Goal: Task Accomplishment & Management: Complete application form

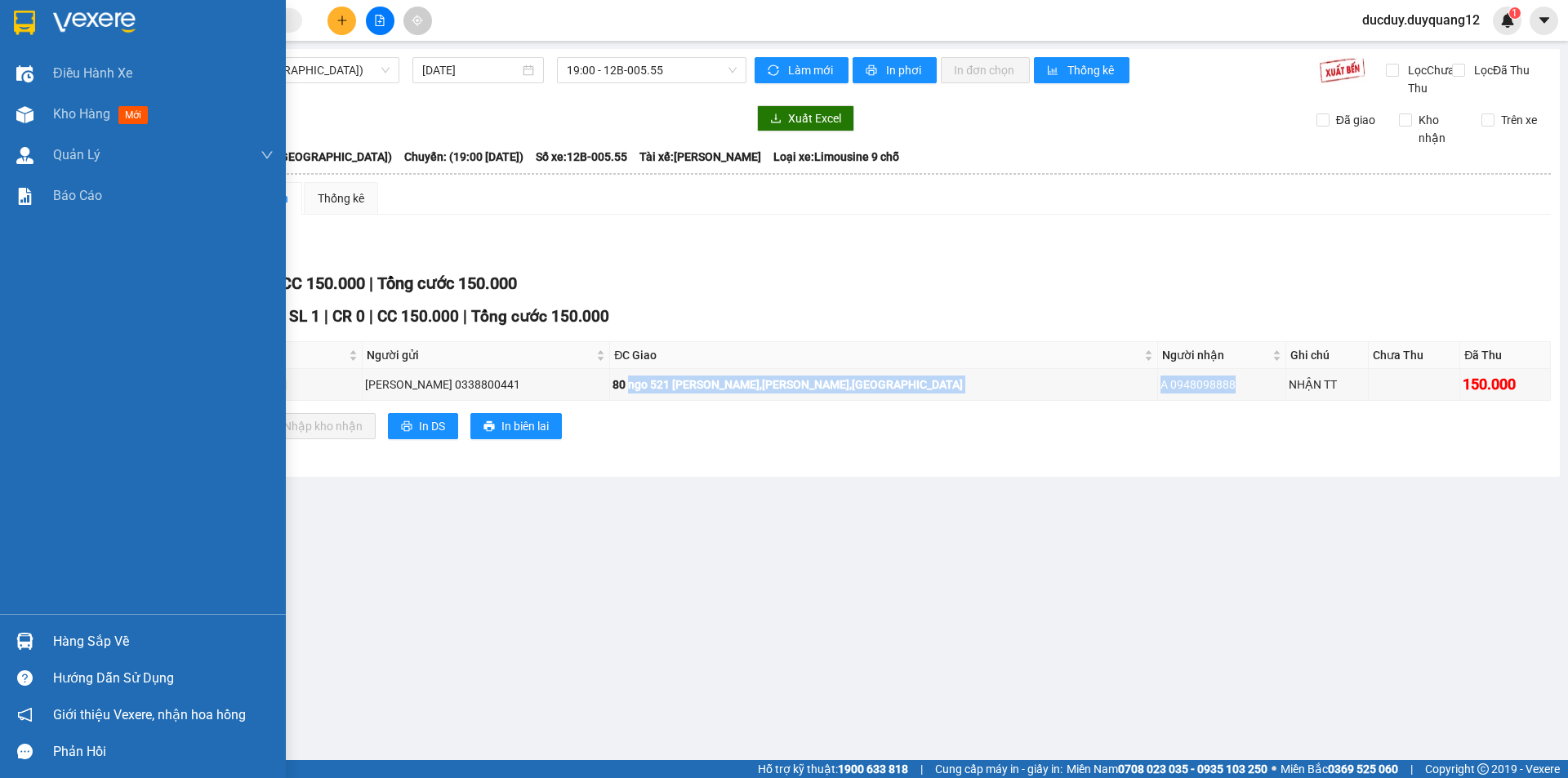
click at [57, 643] on div "Hàng sắp về" at bounding box center [163, 642] width 220 height 24
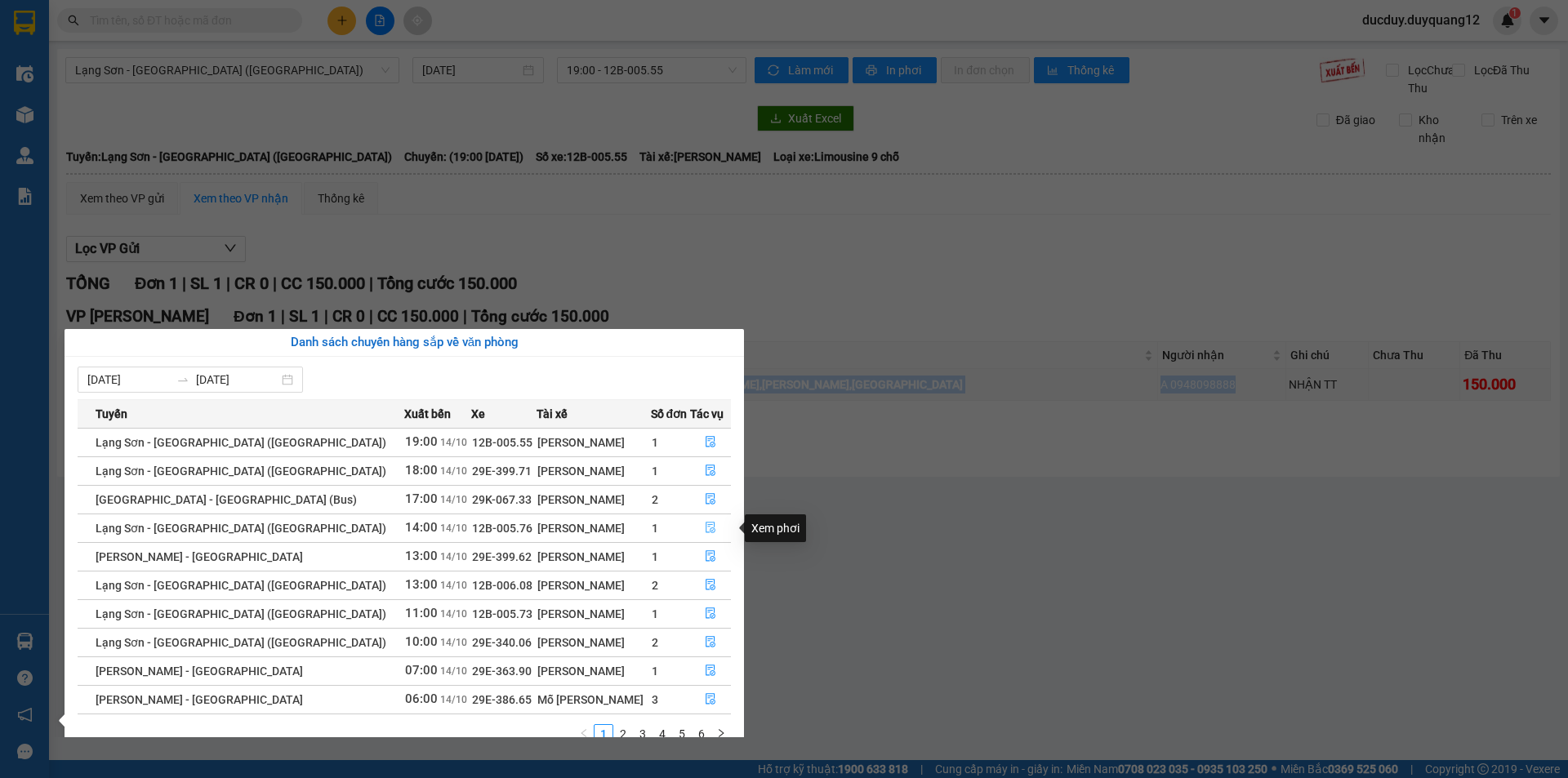
click at [706, 527] on icon "file-done" at bounding box center [711, 528] width 11 height 11
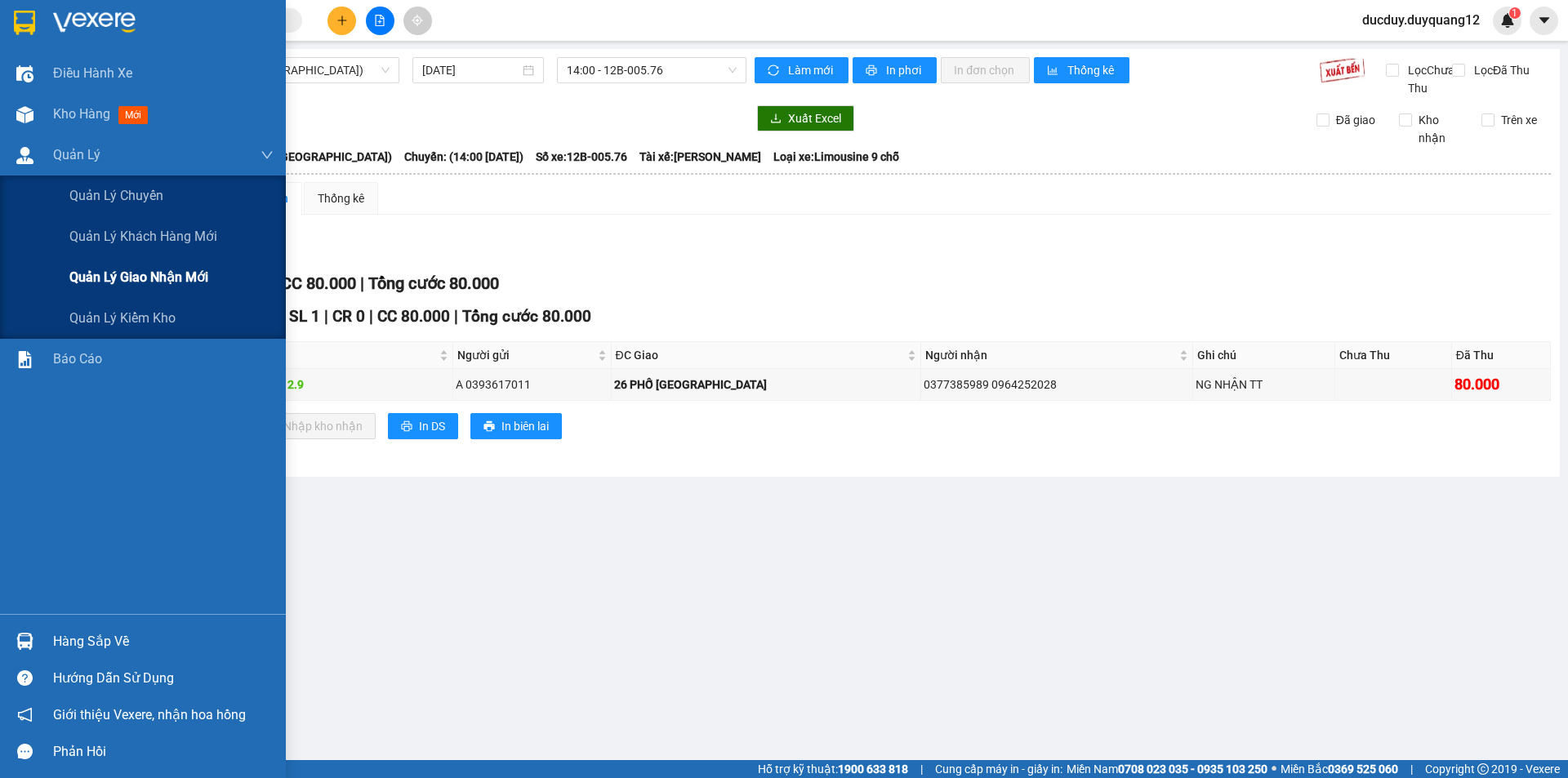
click at [78, 263] on div "Quản lý giao nhận mới" at bounding box center [171, 277] width 205 height 41
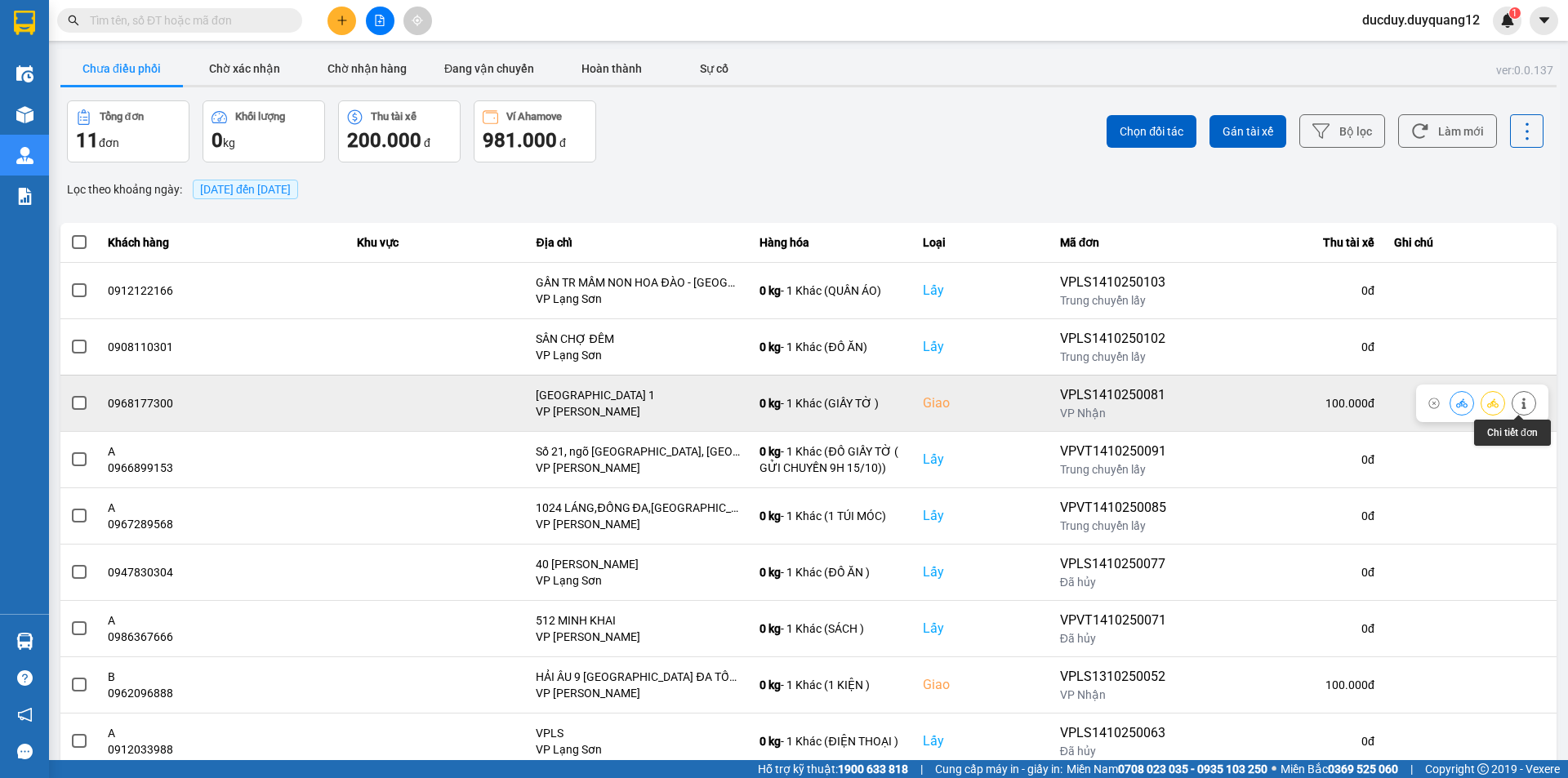
click at [1525, 406] on button at bounding box center [1524, 403] width 22 height 29
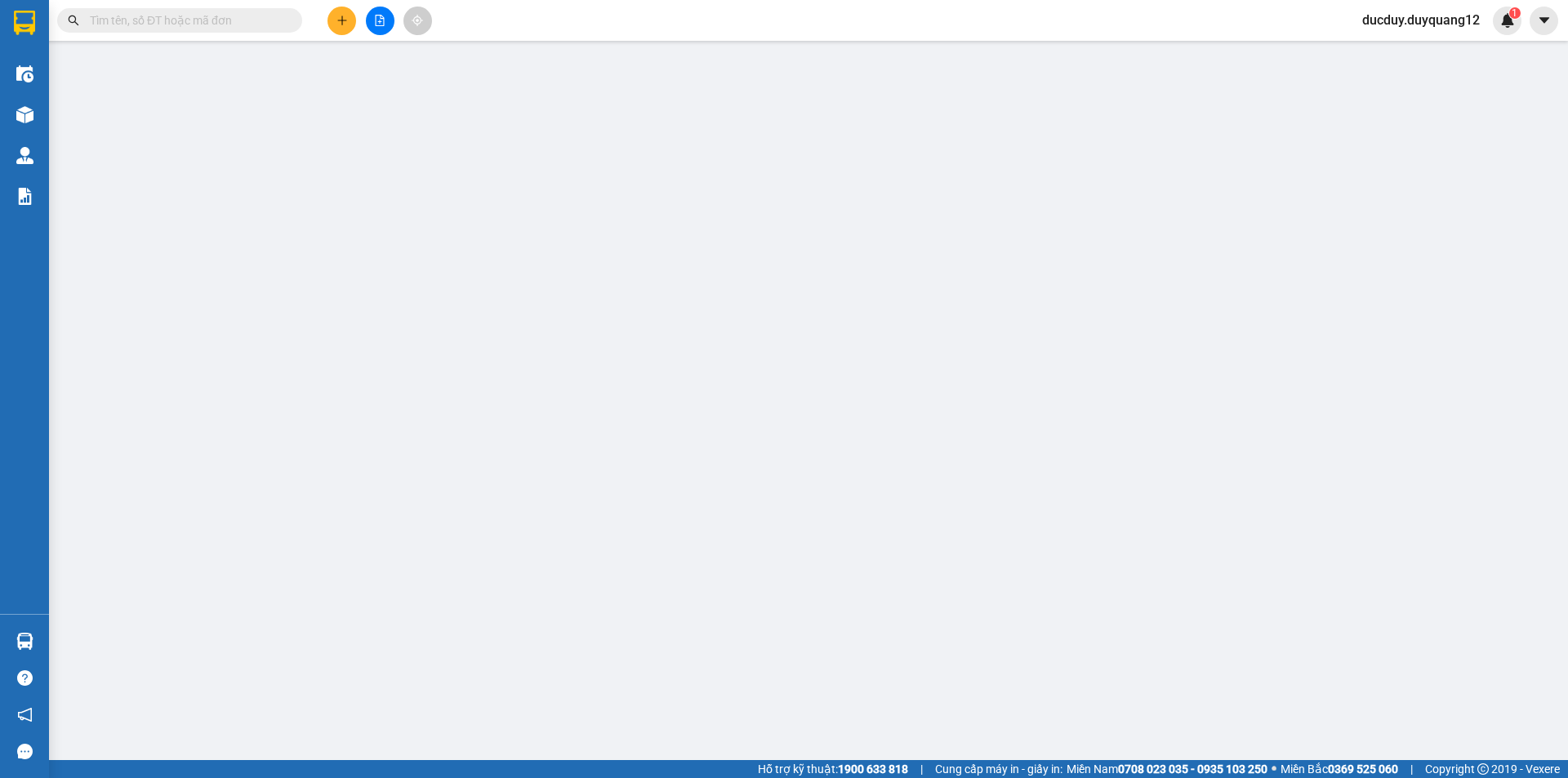
type input "0973459887"
type input "A LÂM"
checkbox input "true"
type input "115 [PERSON_NAME] (VPLS)"
type input "0968177300"
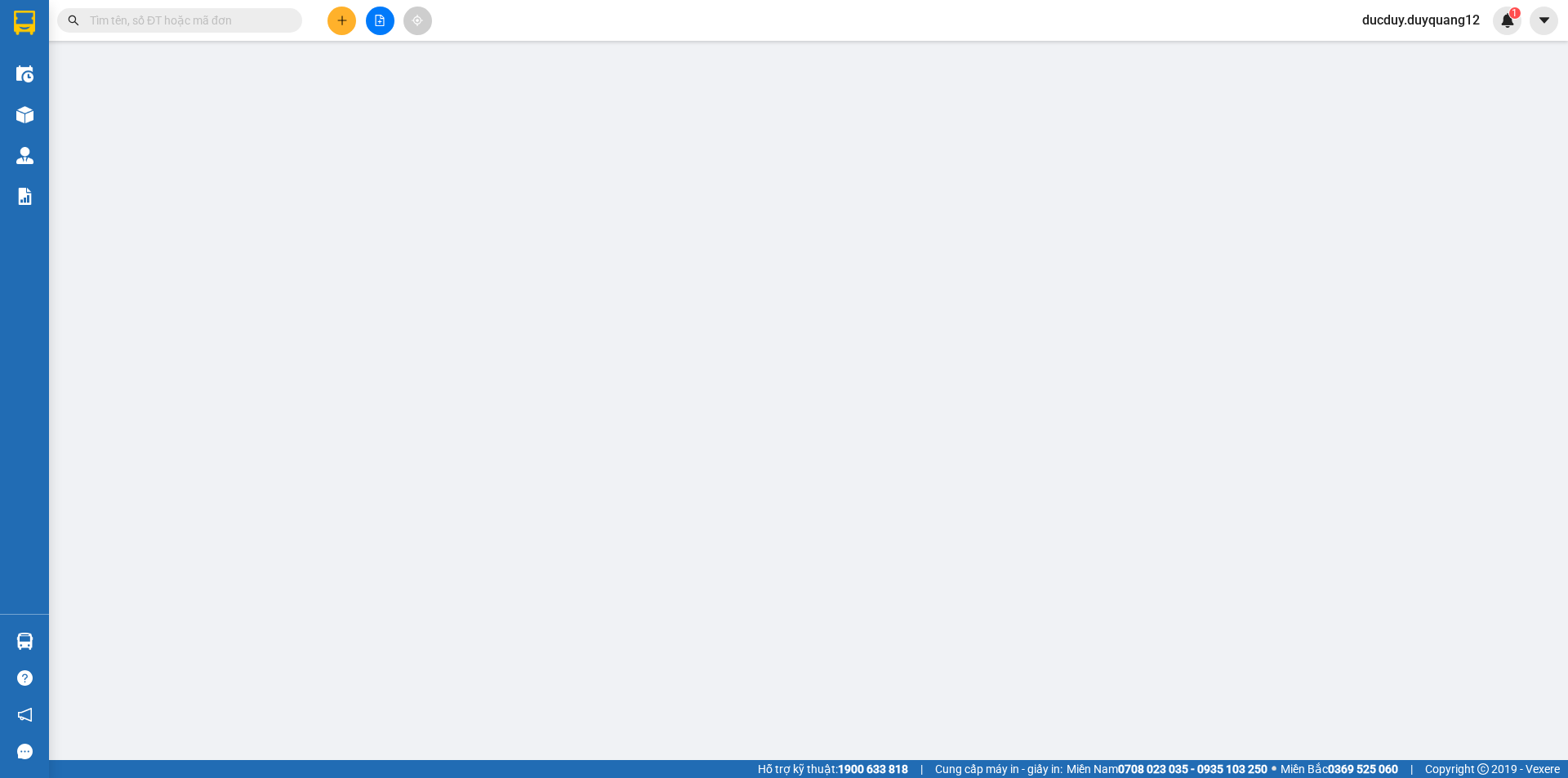
checkbox input "true"
type input "[GEOGRAPHIC_DATA] 1"
type input "100.000"
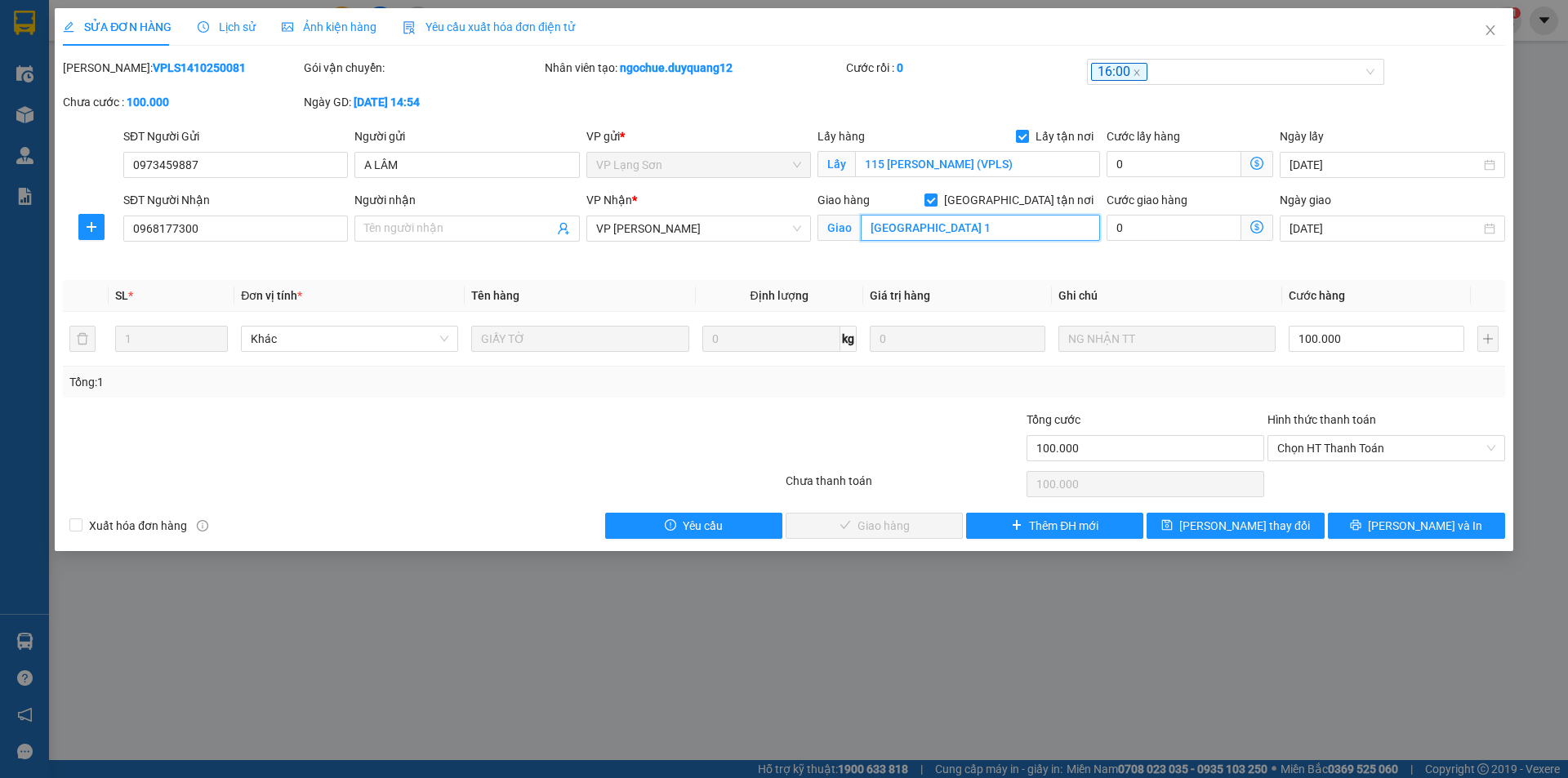
click at [1014, 237] on input "[GEOGRAPHIC_DATA] 1" at bounding box center [981, 228] width 239 height 26
type input "VPHN"
click at [1358, 338] on input "100.000" at bounding box center [1377, 339] width 176 height 26
type input "5"
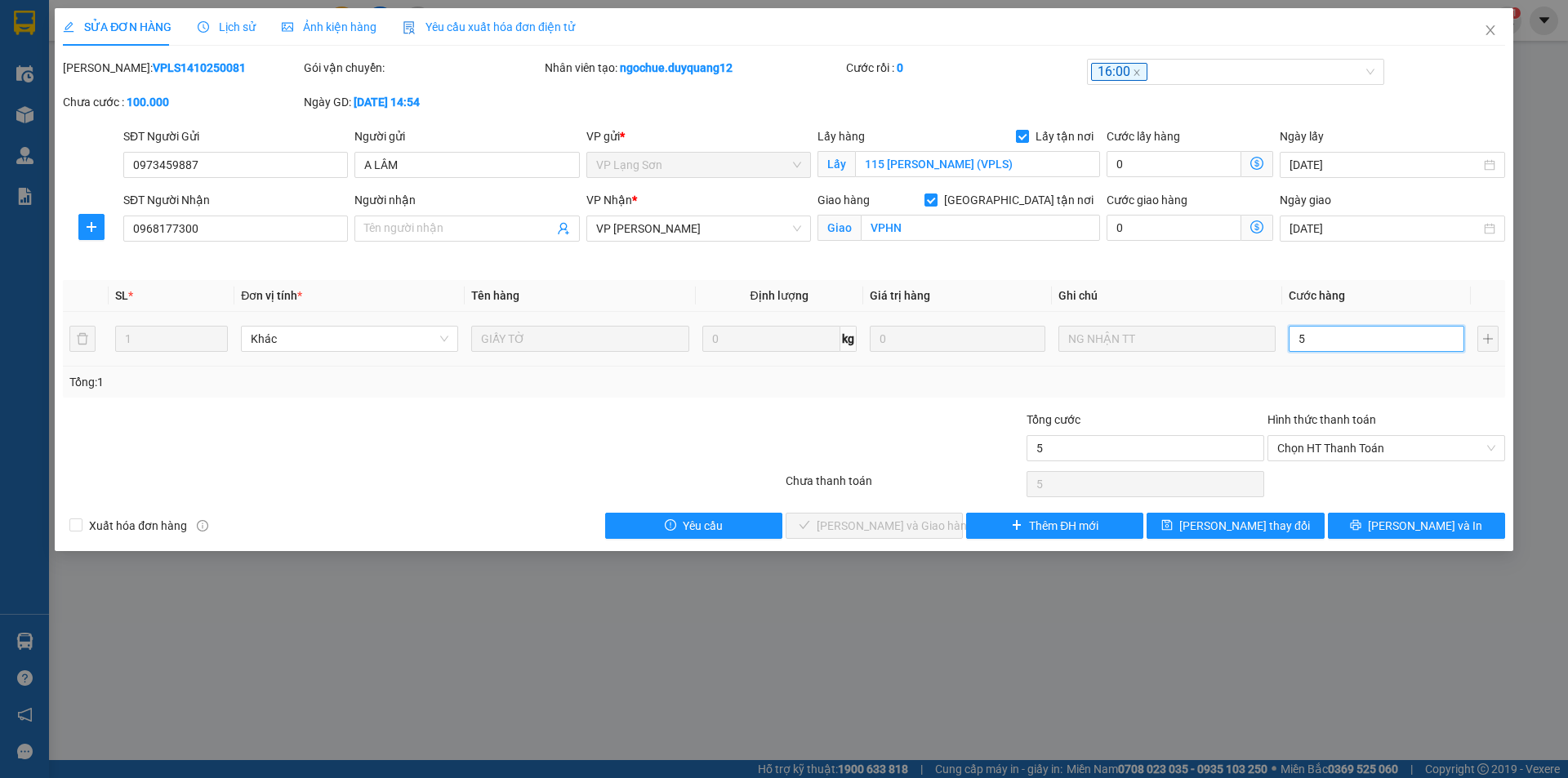
type input "55"
click at [1182, 466] on div "Tổng cước 55" at bounding box center [1145, 439] width 238 height 57
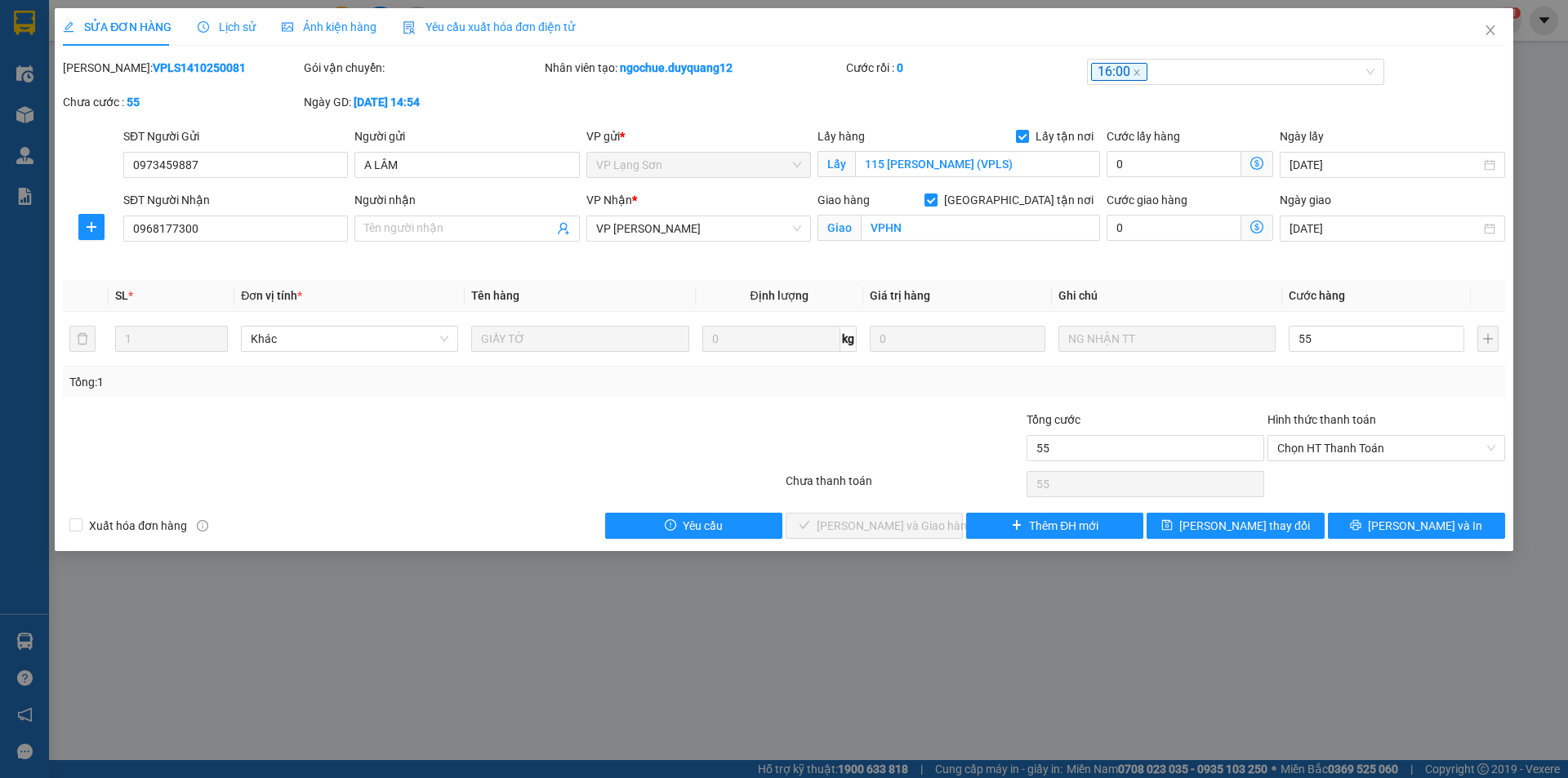
type input "55.000"
click at [1214, 523] on span "[PERSON_NAME] thay đổi" at bounding box center [1245, 526] width 131 height 18
